Goal: Information Seeking & Learning: Compare options

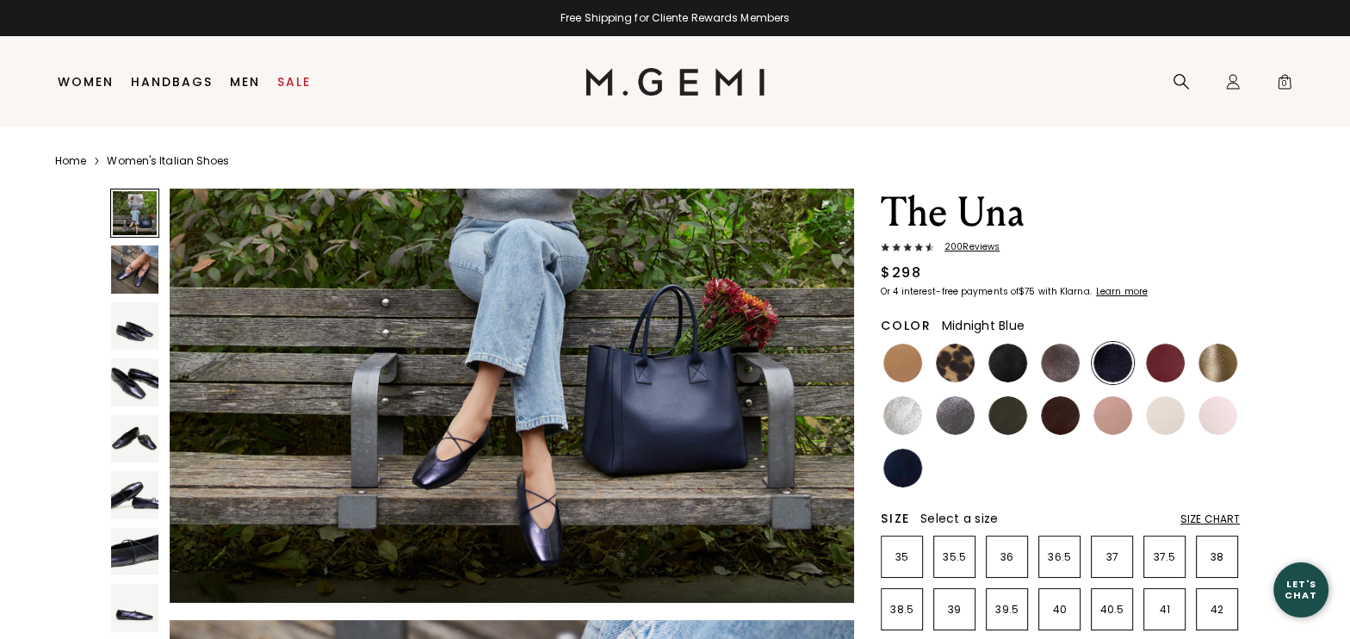
scroll to position [275, 0]
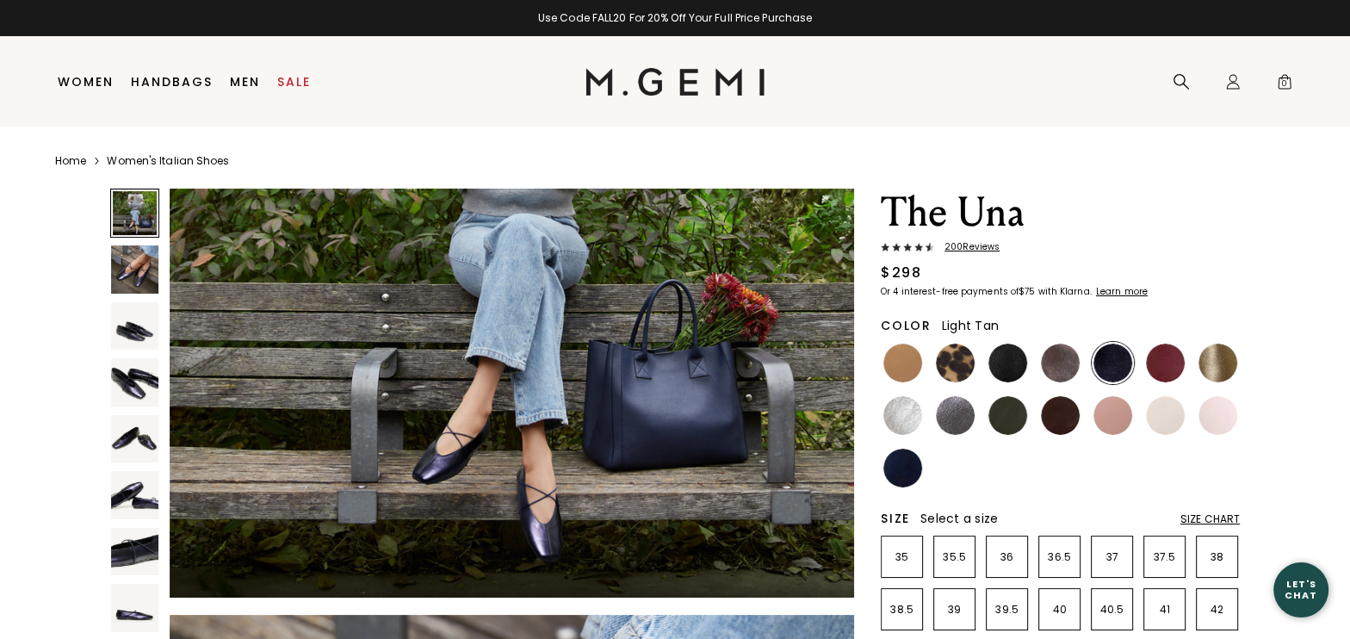
click at [903, 368] on img at bounding box center [902, 363] width 39 height 39
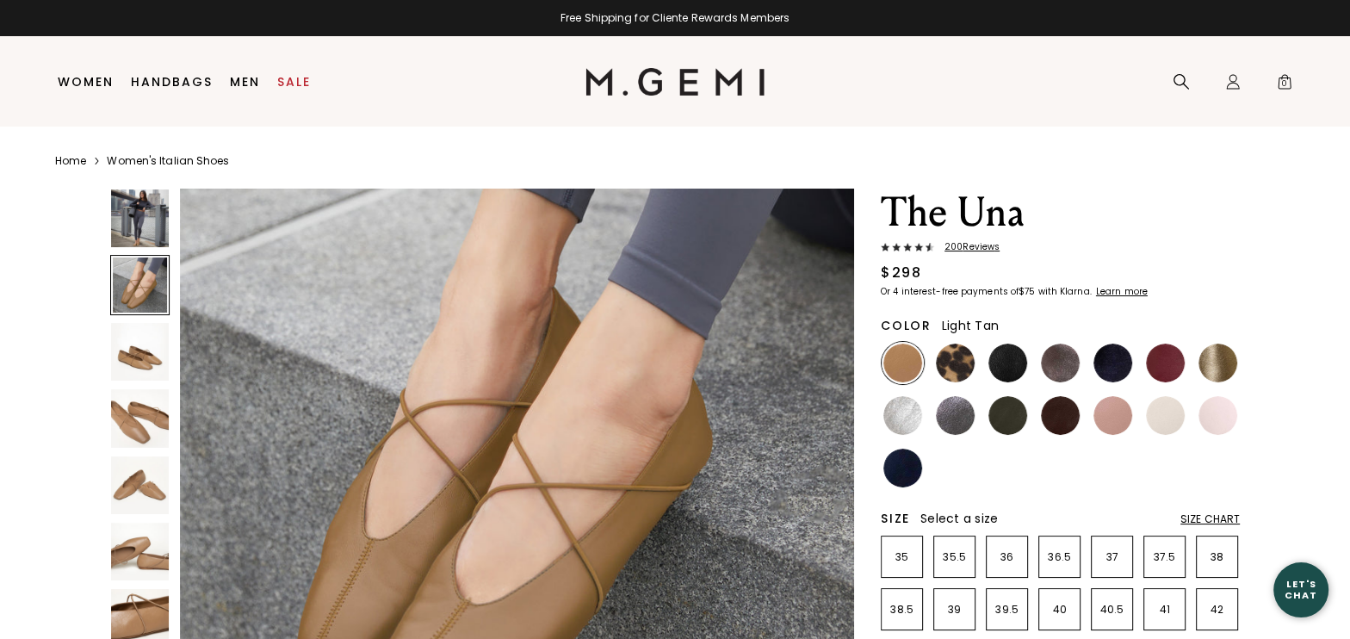
scroll to position [772, 0]
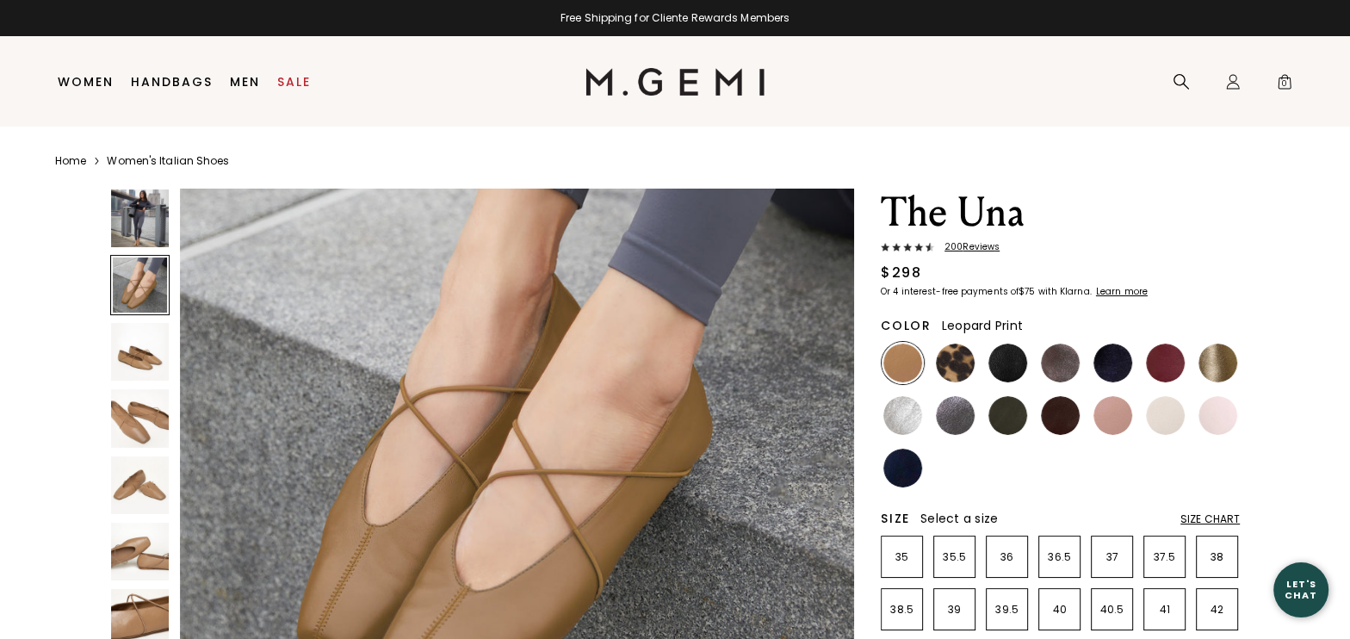
click at [952, 368] on img at bounding box center [955, 363] width 39 height 39
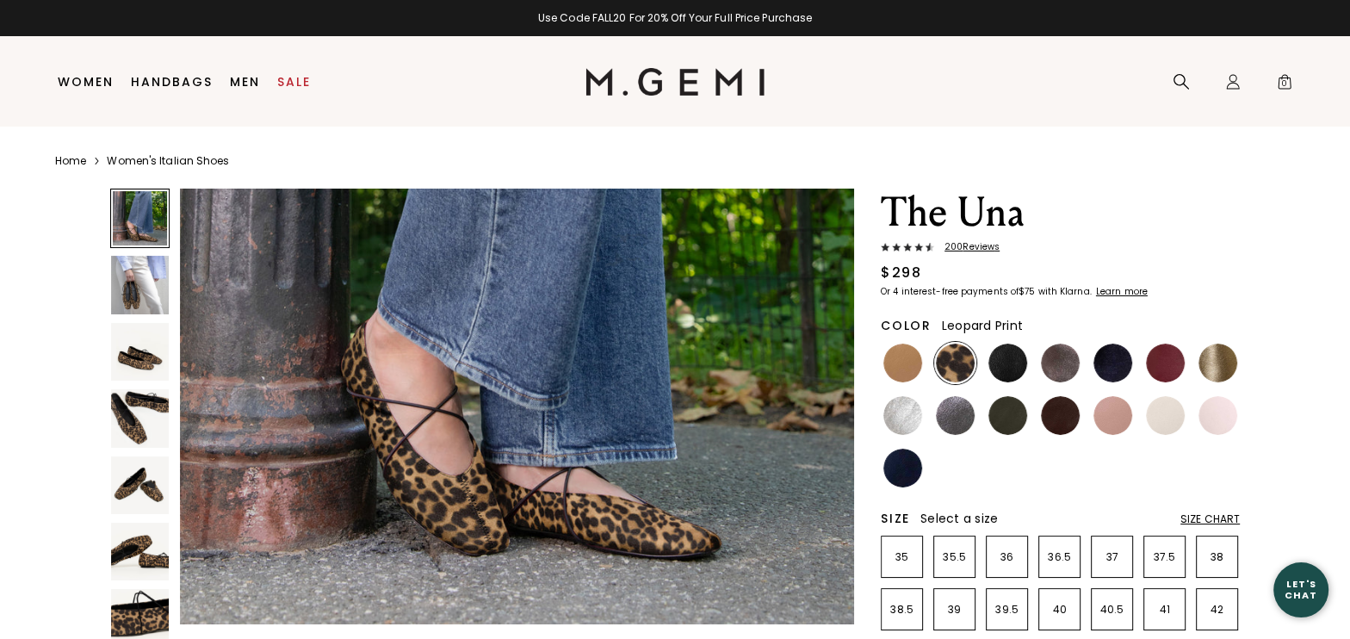
scroll to position [358, 0]
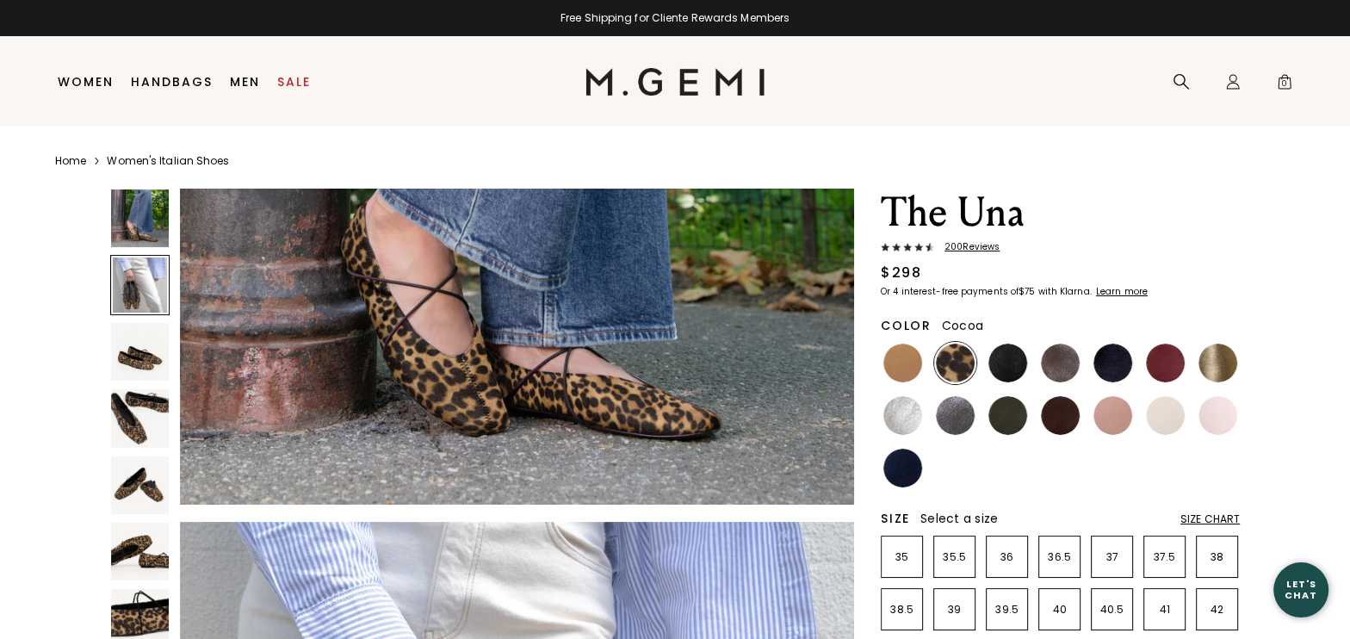
click at [1051, 364] on img at bounding box center [1060, 363] width 39 height 39
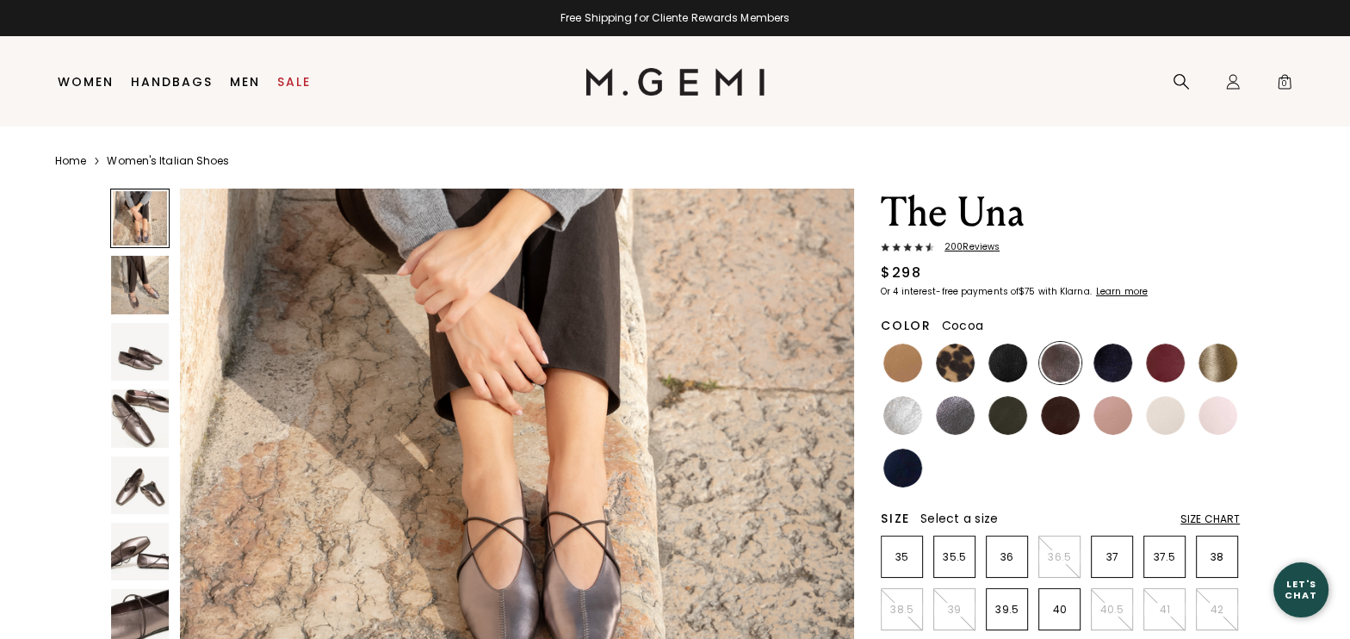
scroll to position [164, 0]
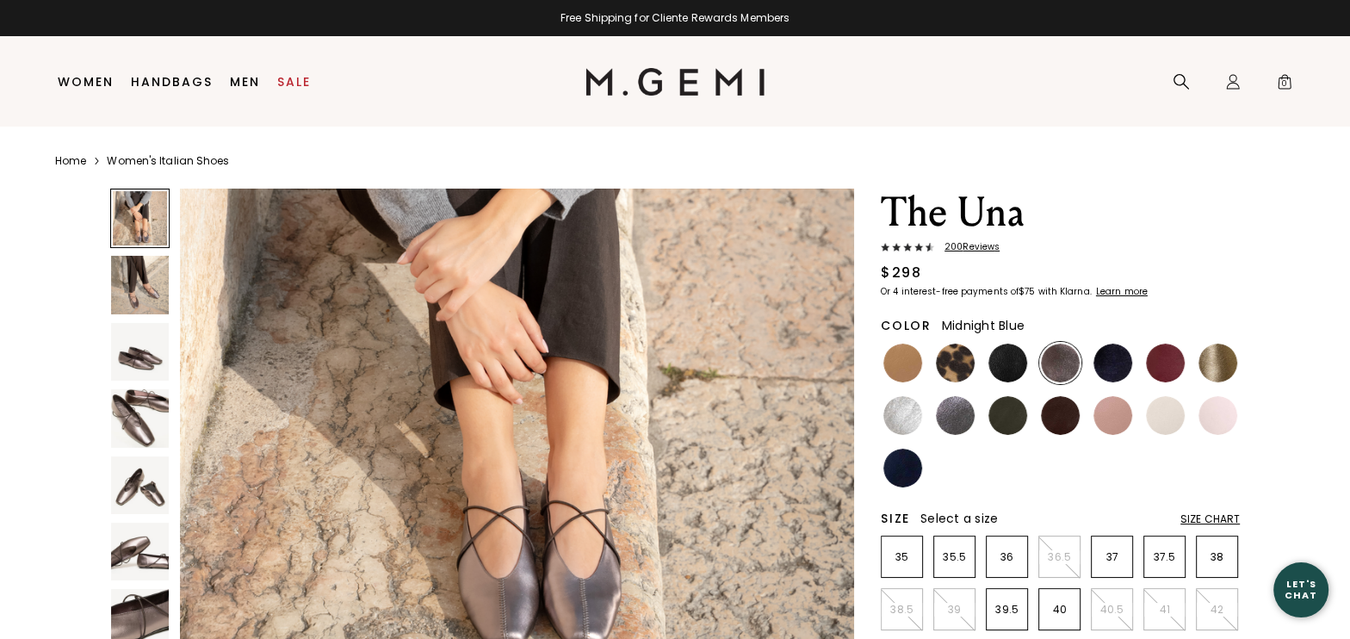
click at [1120, 362] on img at bounding box center [1112, 363] width 39 height 39
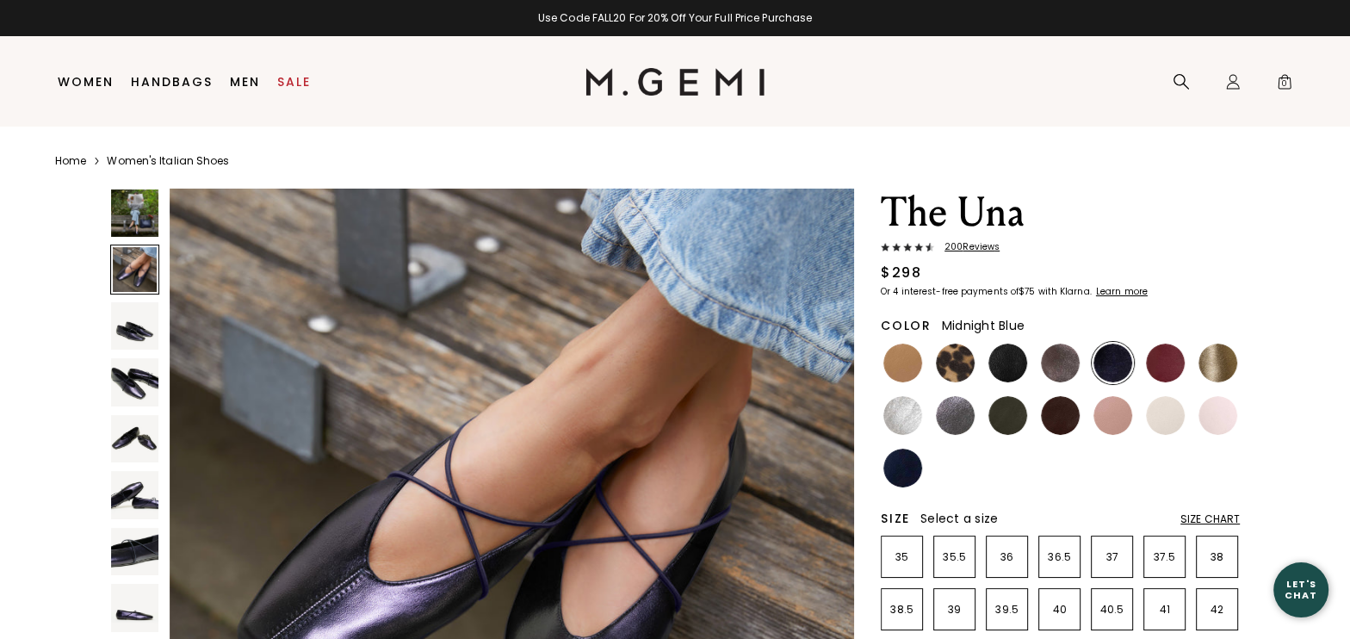
scroll to position [710, 0]
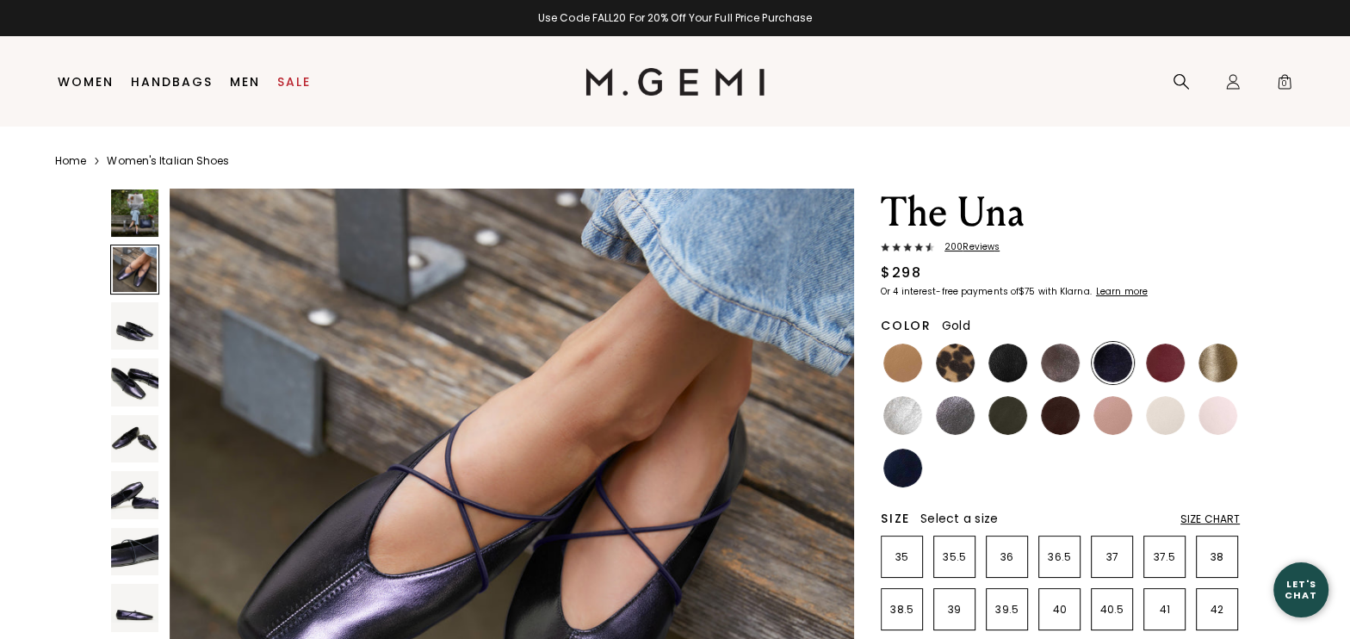
click at [1228, 362] on img at bounding box center [1217, 363] width 39 height 39
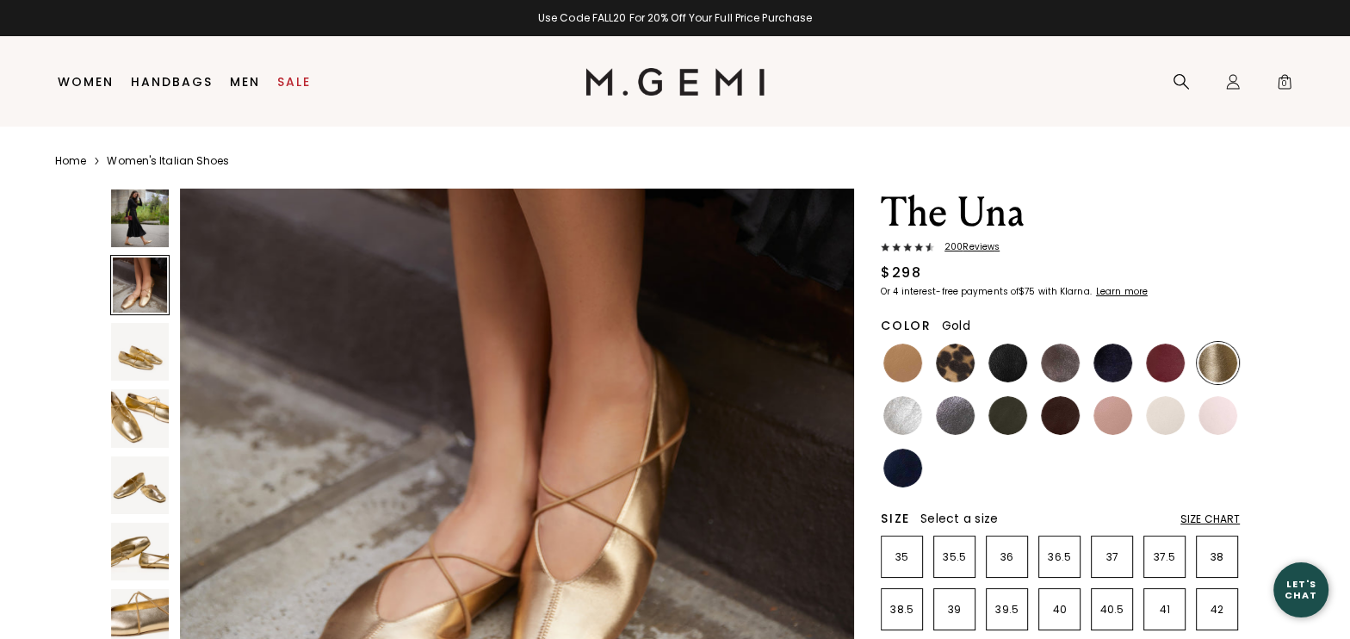
scroll to position [777, 0]
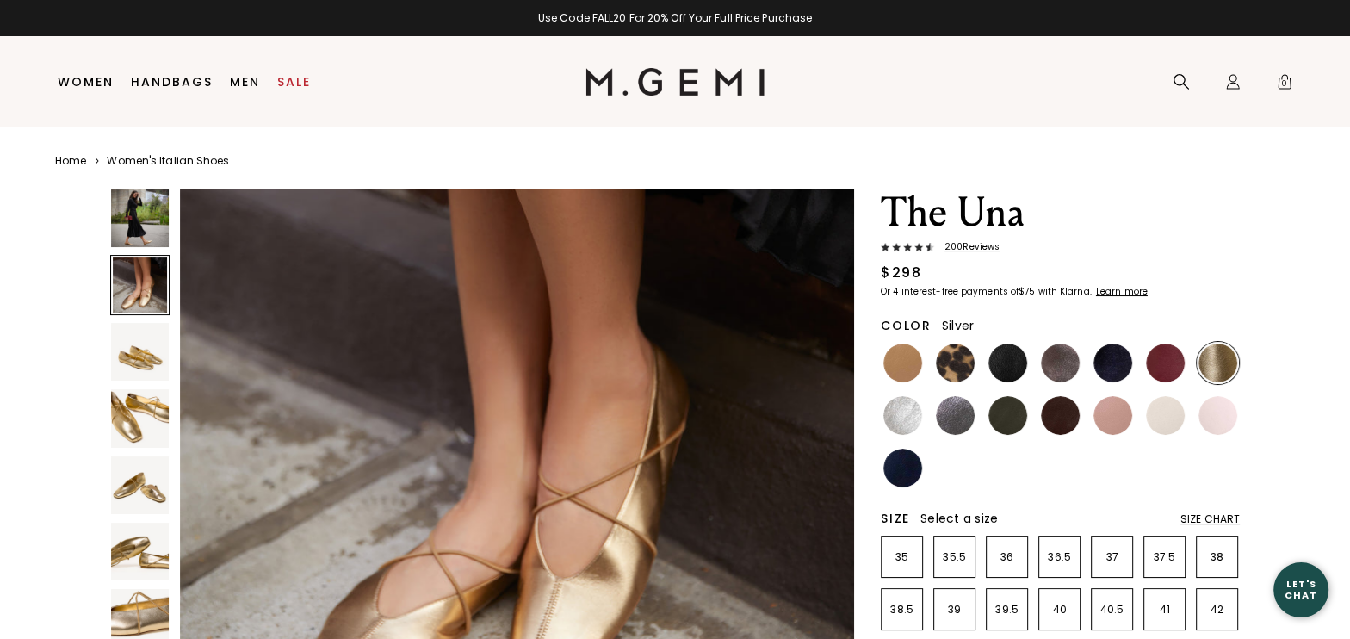
click at [902, 418] on img at bounding box center [902, 415] width 39 height 39
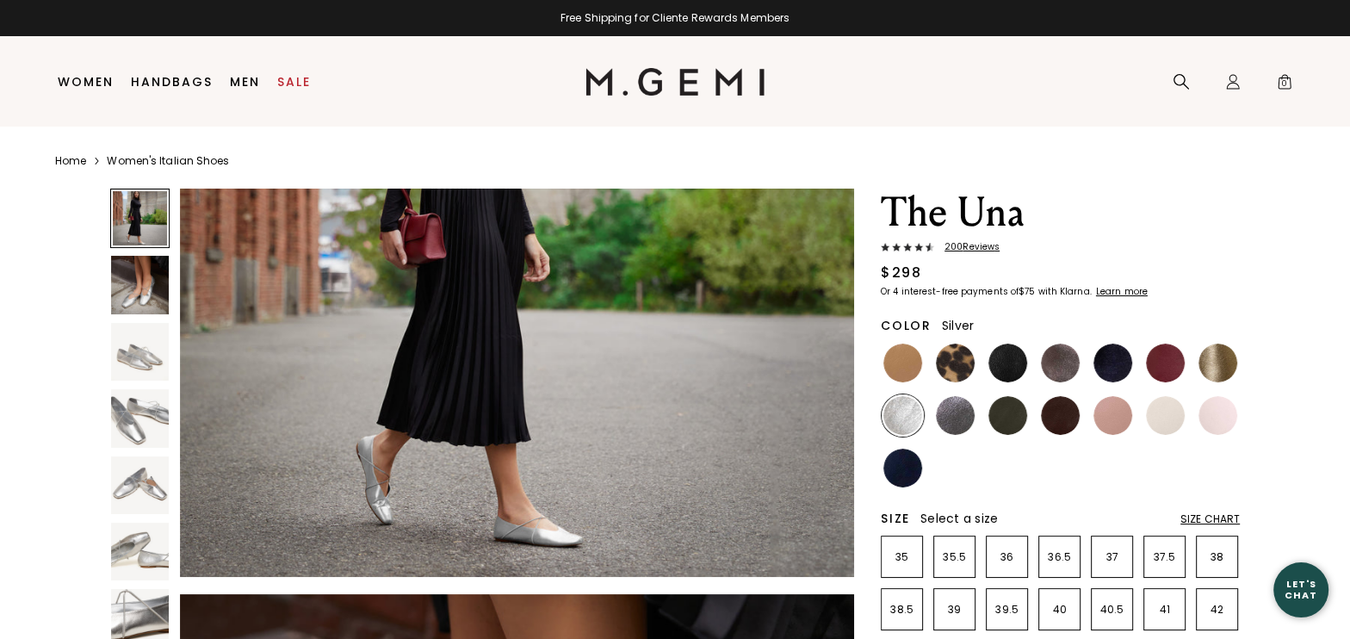
scroll to position [287, 0]
click at [959, 420] on img at bounding box center [955, 415] width 39 height 39
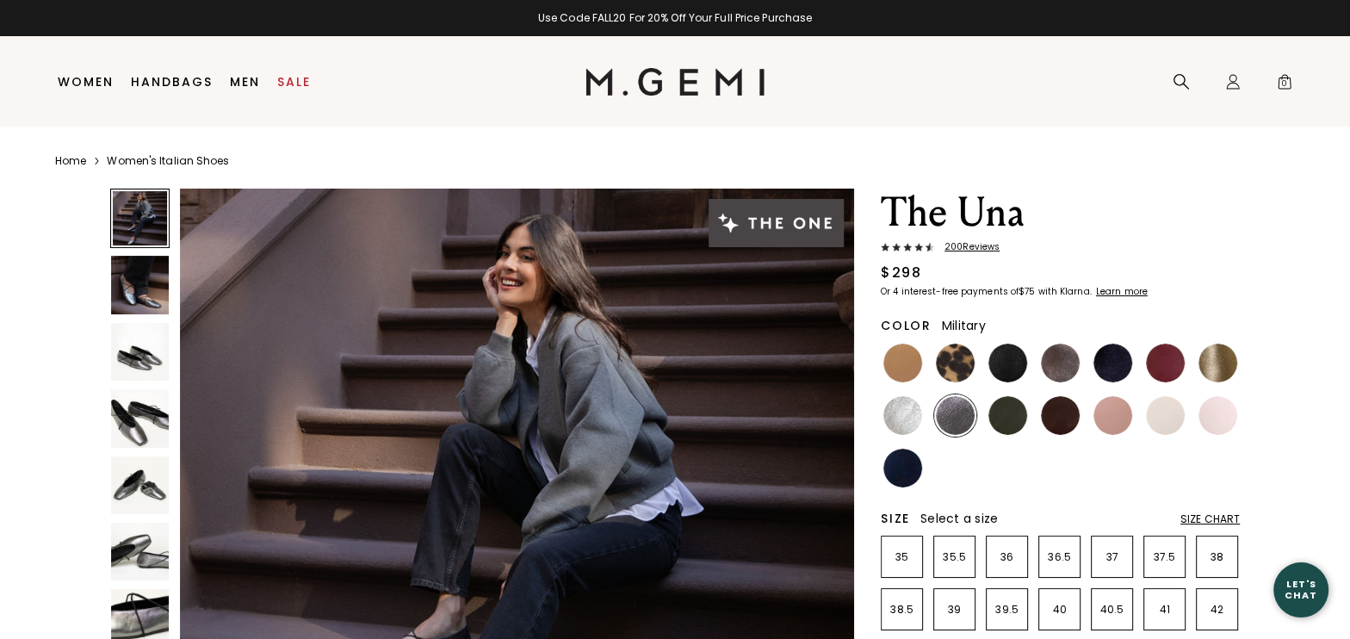
click at [1014, 426] on img at bounding box center [1007, 415] width 39 height 39
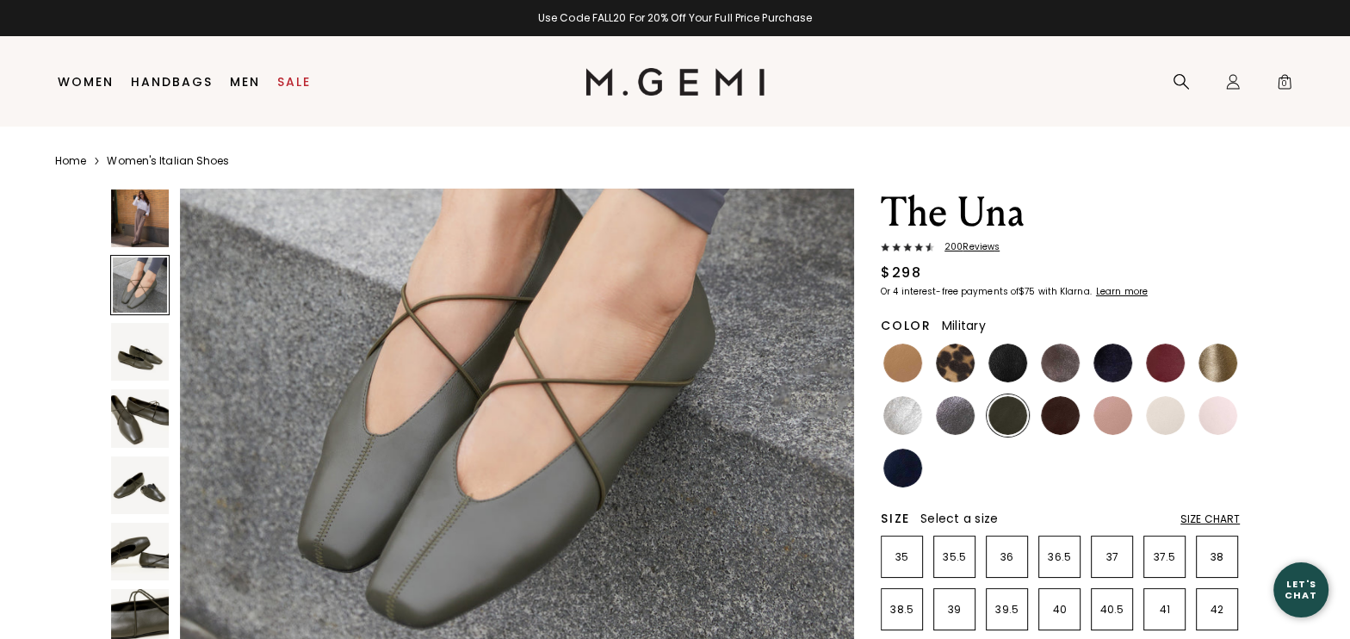
scroll to position [911, 0]
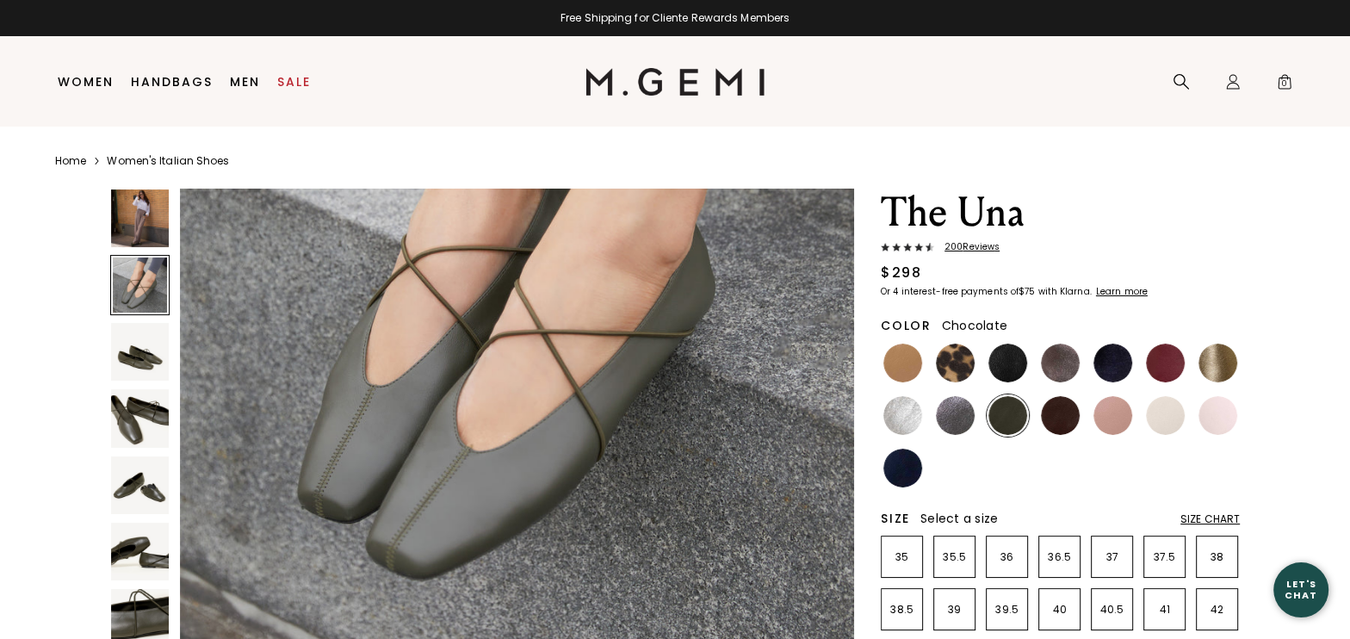
click at [1046, 430] on img at bounding box center [1060, 415] width 39 height 39
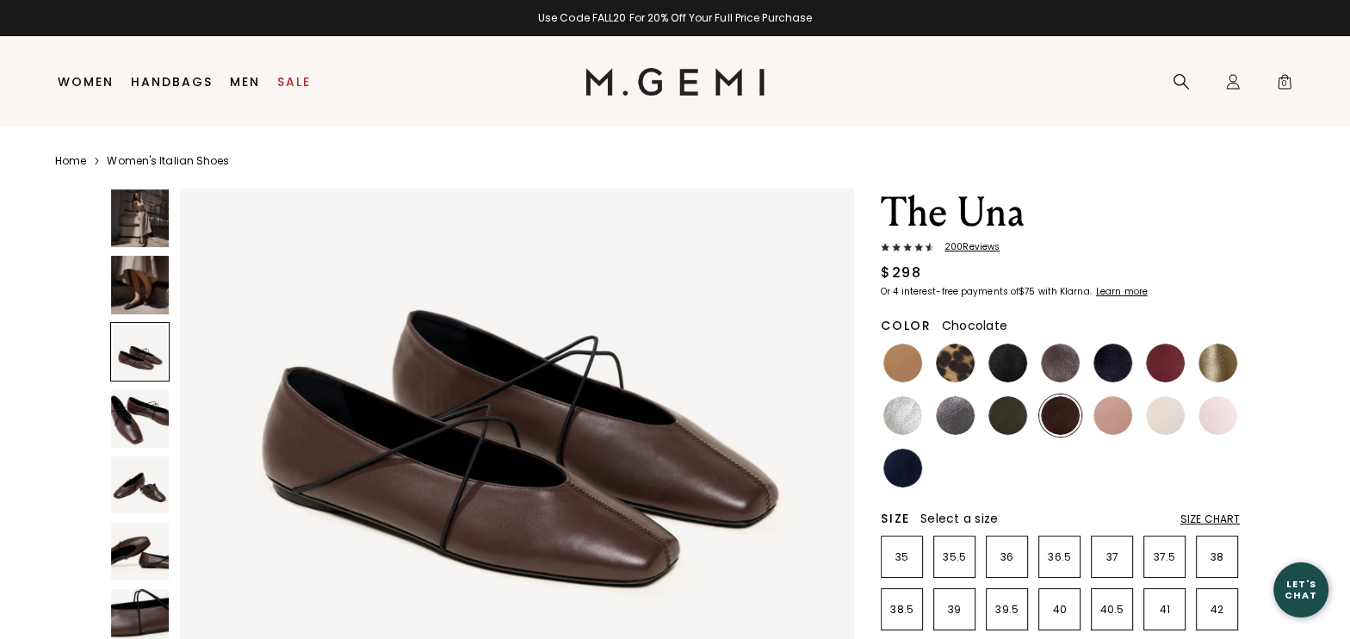
scroll to position [1595, 0]
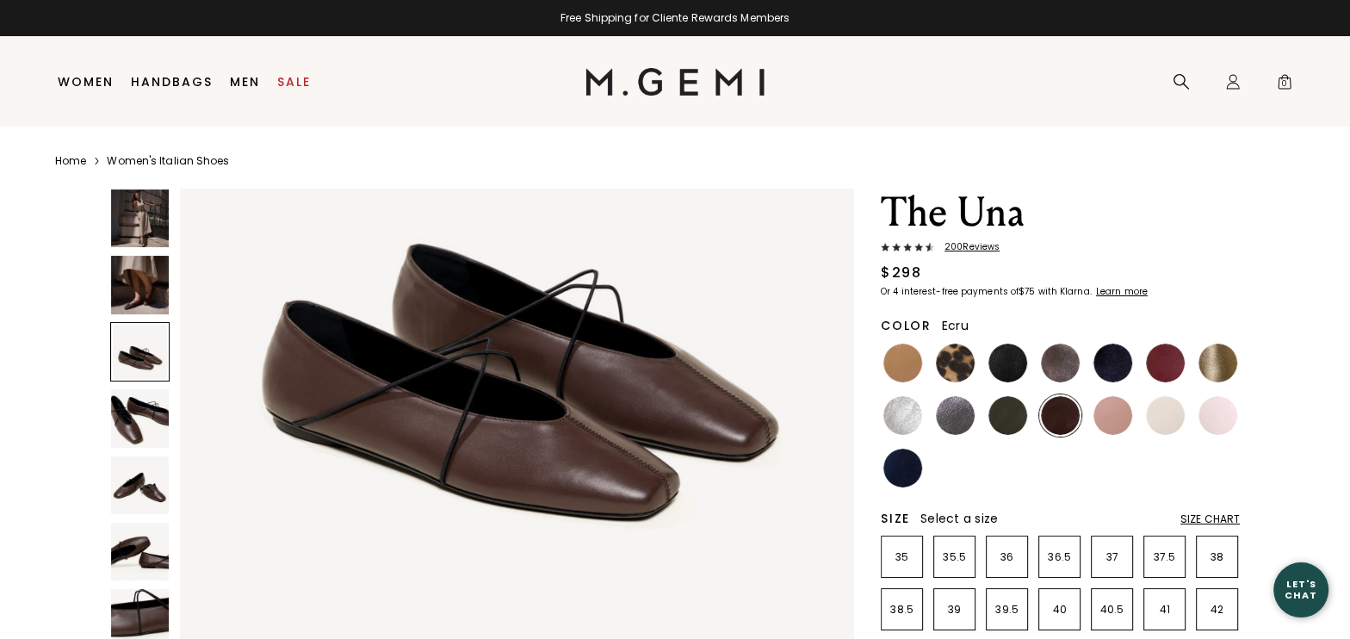
click at [1156, 418] on img at bounding box center [1165, 415] width 39 height 39
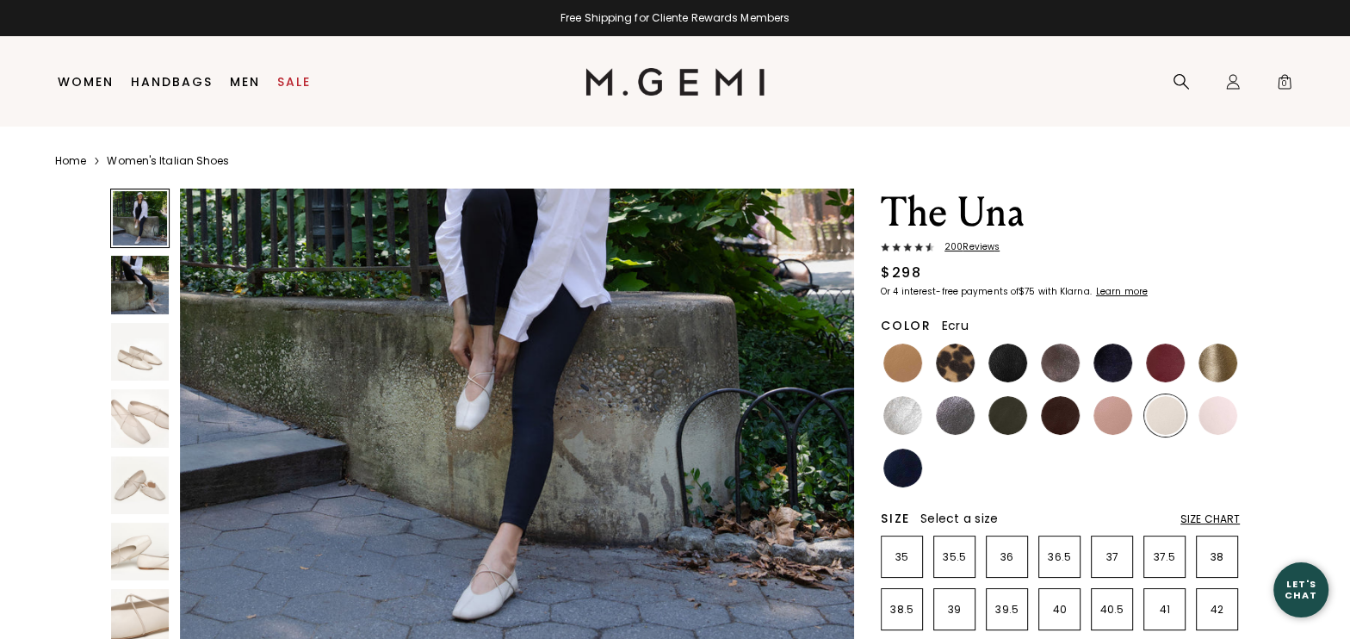
scroll to position [213, 0]
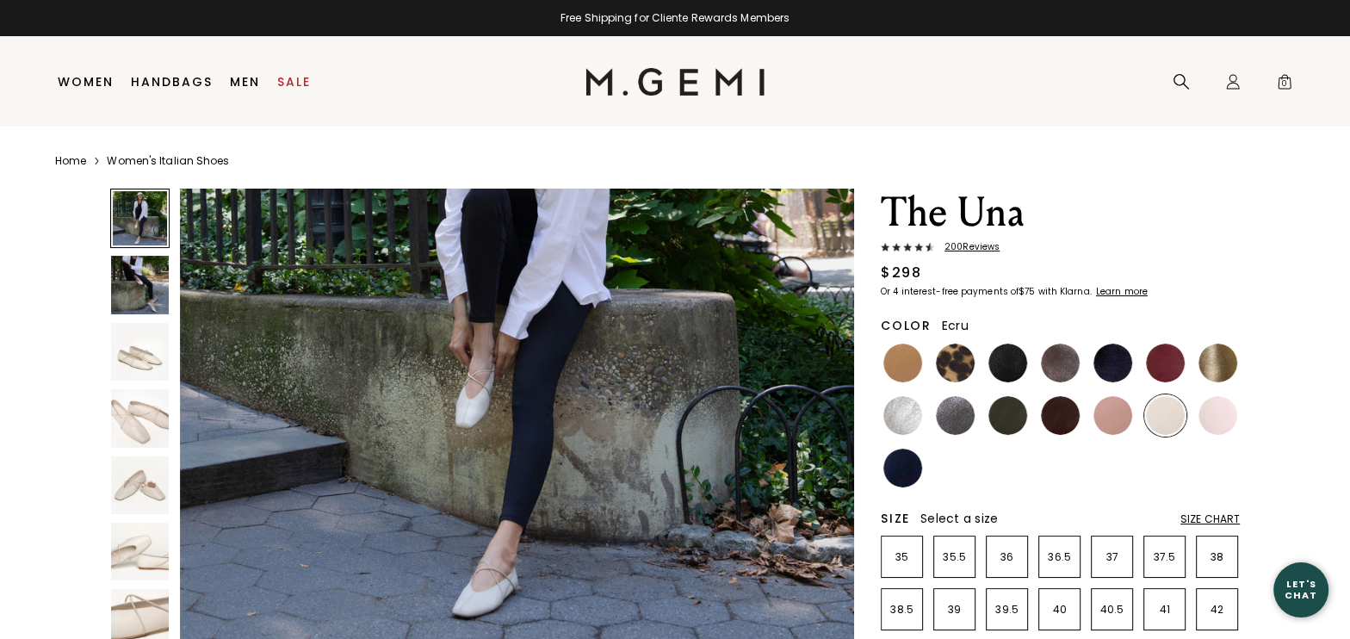
click at [729, 442] on img at bounding box center [517, 313] width 674 height 674
click at [1221, 423] on img at bounding box center [1217, 415] width 39 height 39
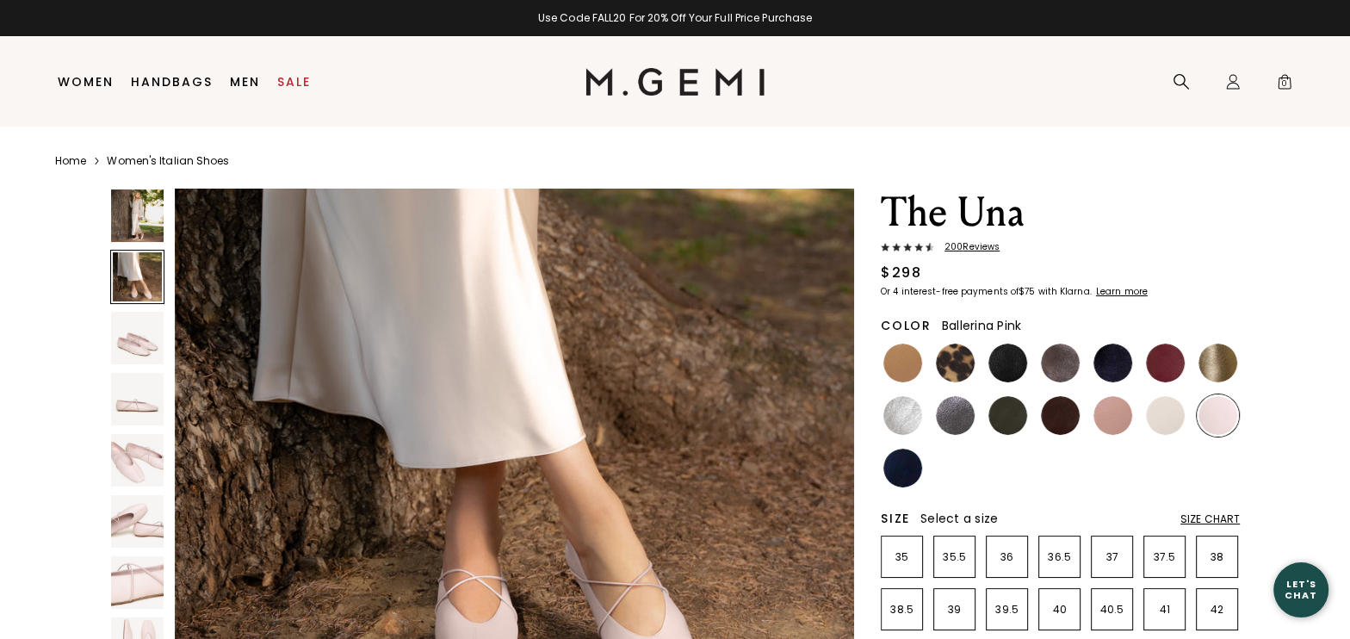
scroll to position [808, 0]
click at [894, 480] on img at bounding box center [902, 468] width 39 height 39
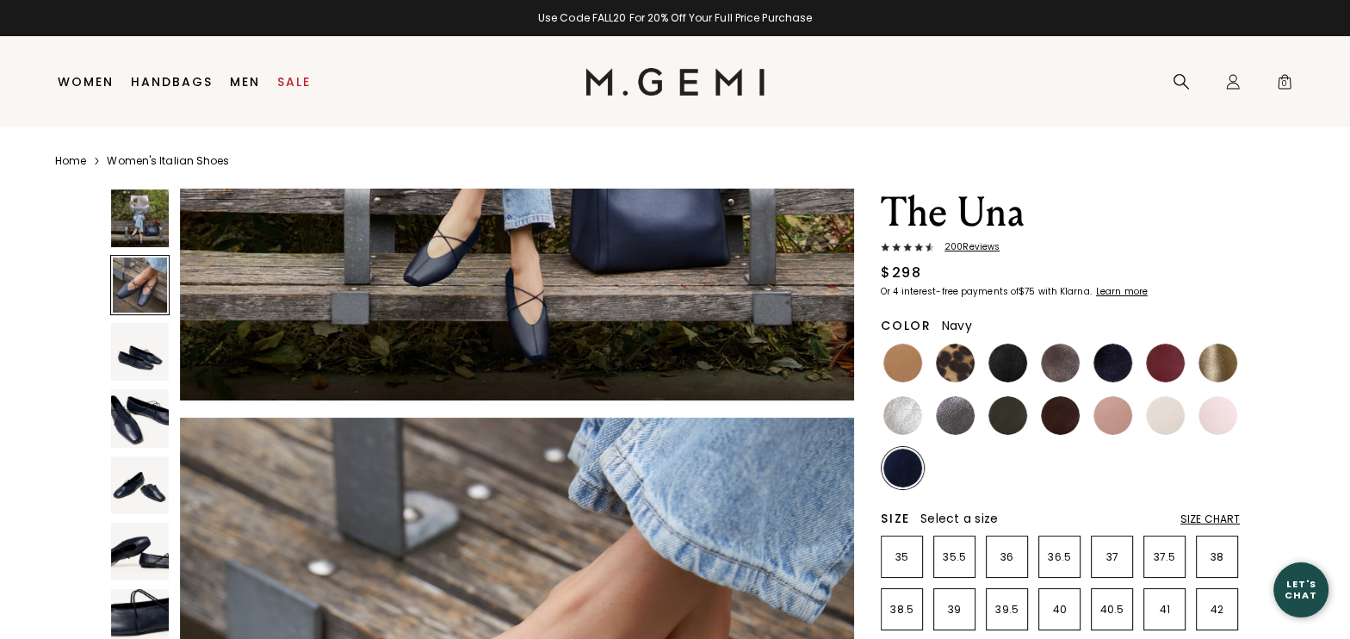
scroll to position [485, 0]
